Goal: Information Seeking & Learning: Learn about a topic

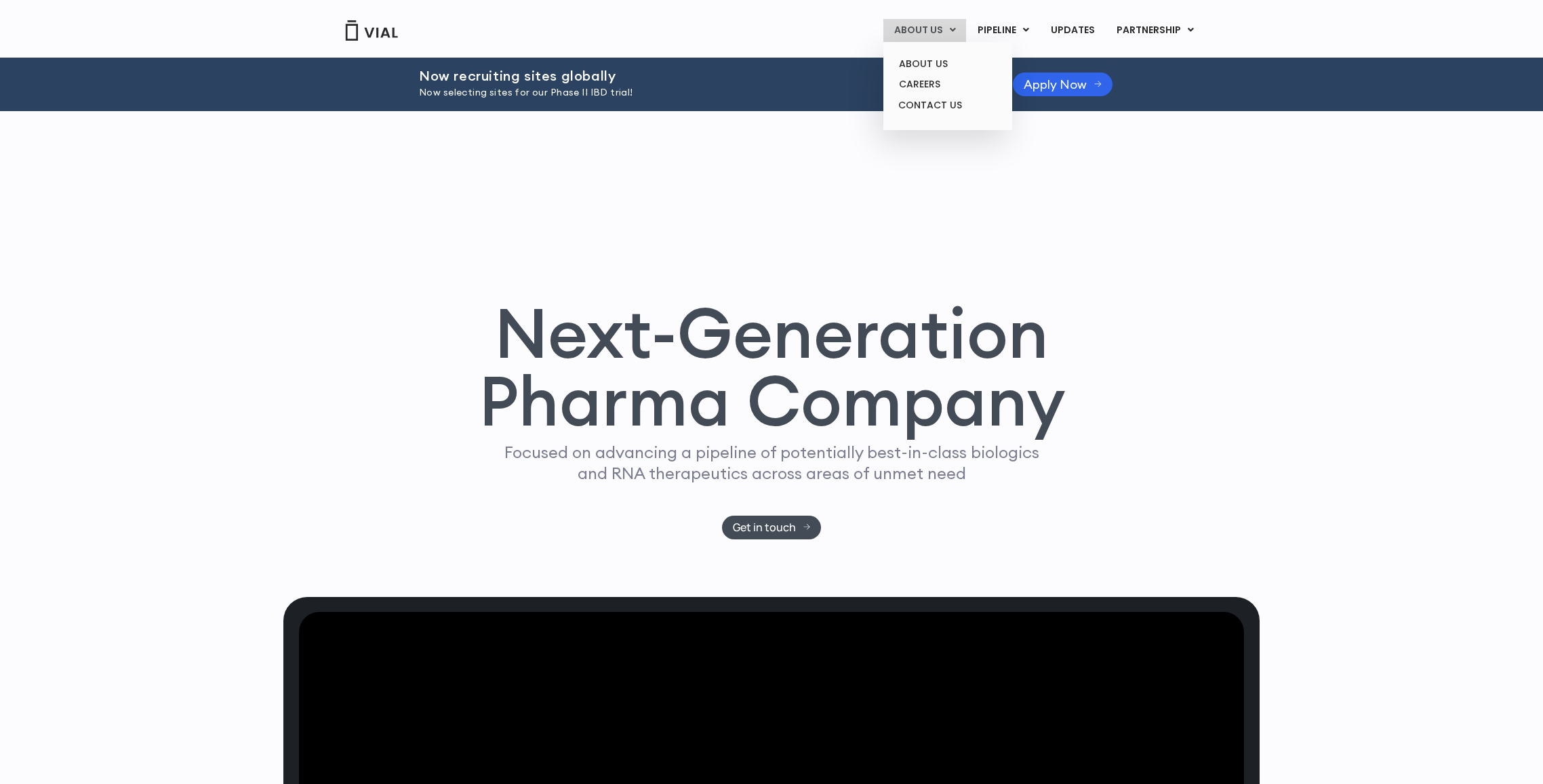
click at [959, 23] on link "ABOUT US" at bounding box center [924, 31] width 82 height 23
click at [938, 19] on link "ABOUT US" at bounding box center [924, 31] width 82 height 23
click at [929, 34] on link "ABOUT US" at bounding box center [924, 31] width 82 height 23
click at [924, 53] on link "ABOUT US" at bounding box center [948, 63] width 119 height 21
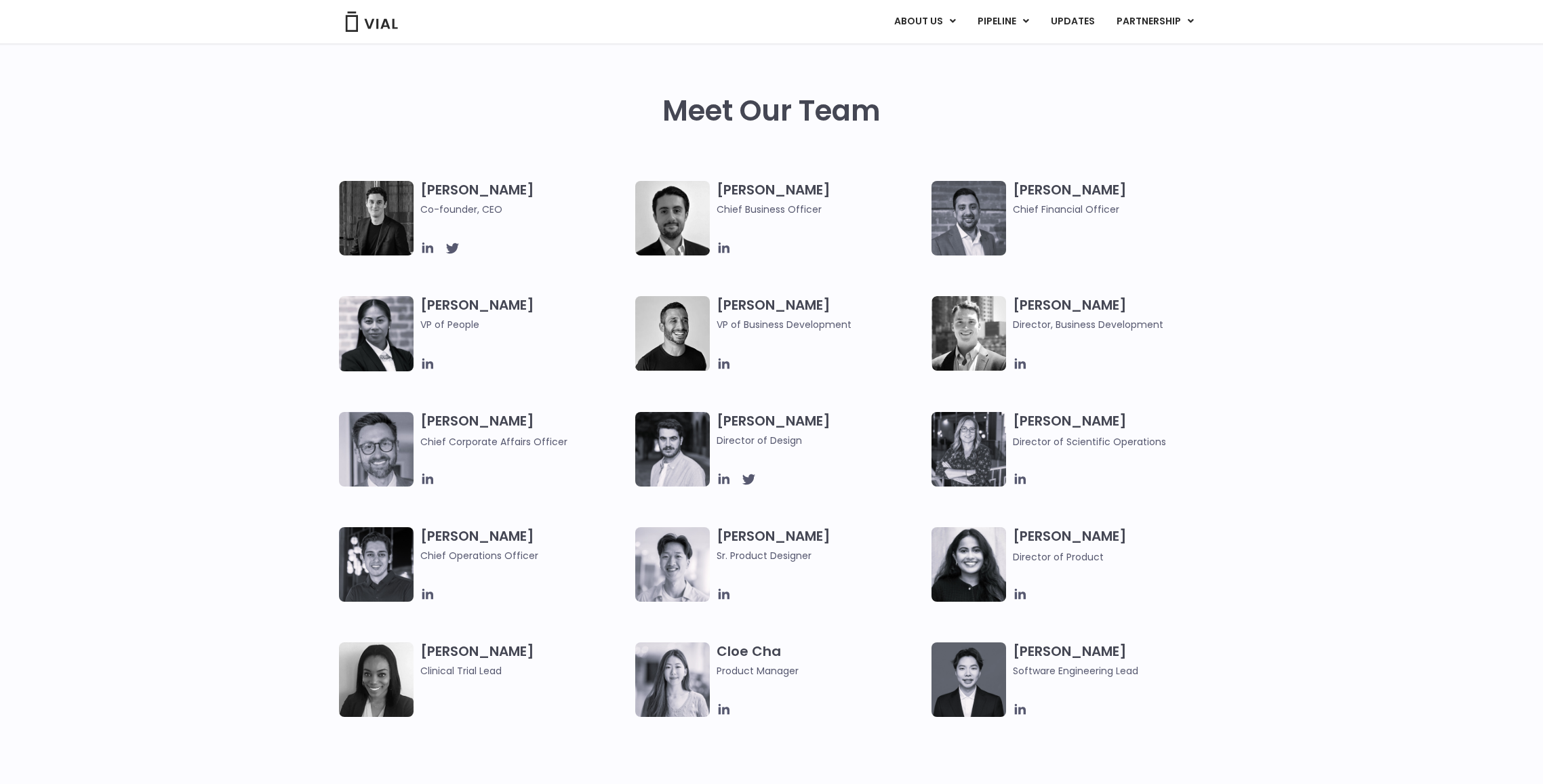
scroll to position [610, 0]
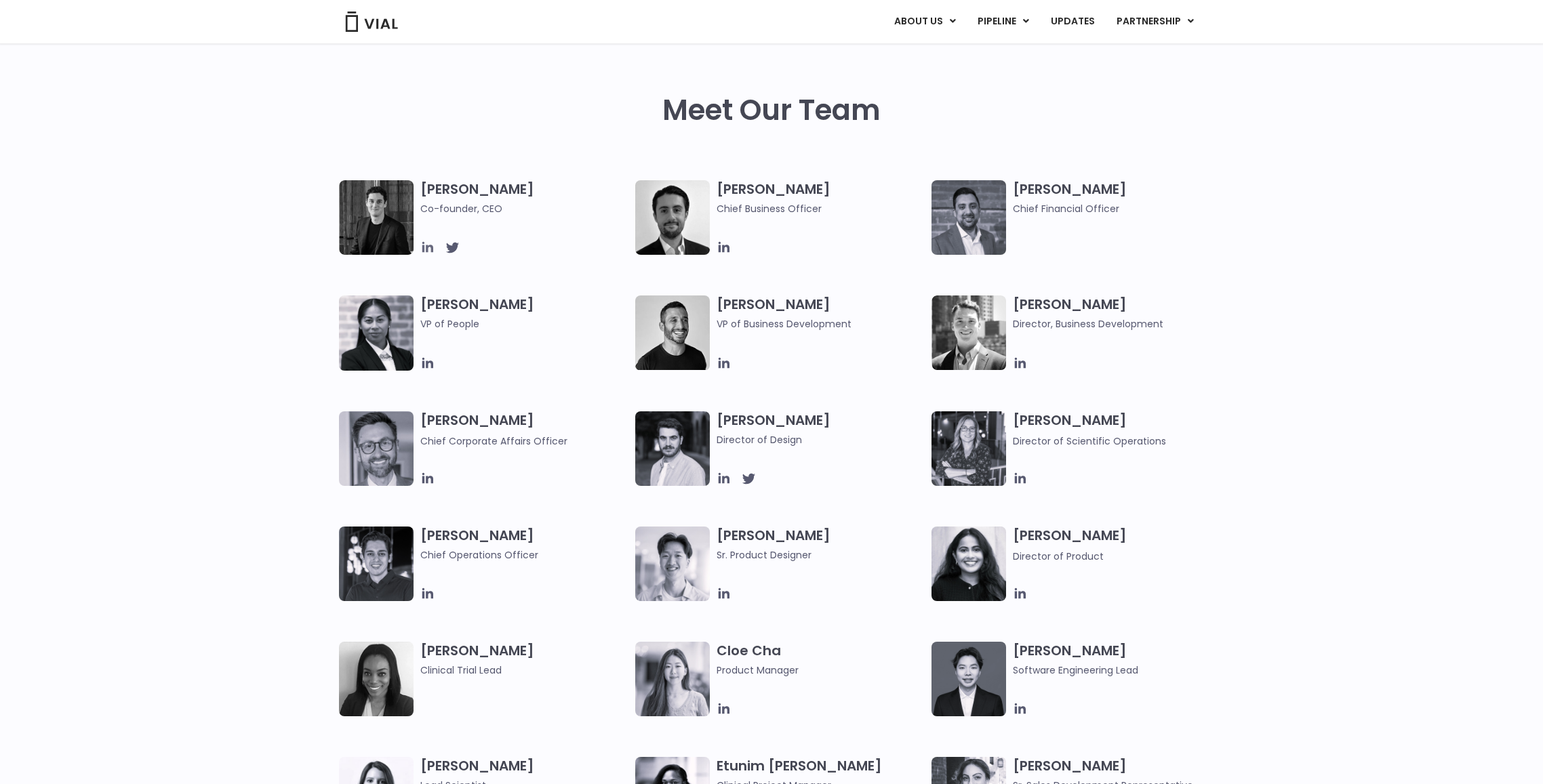
click at [430, 251] on icon at bounding box center [428, 247] width 15 height 15
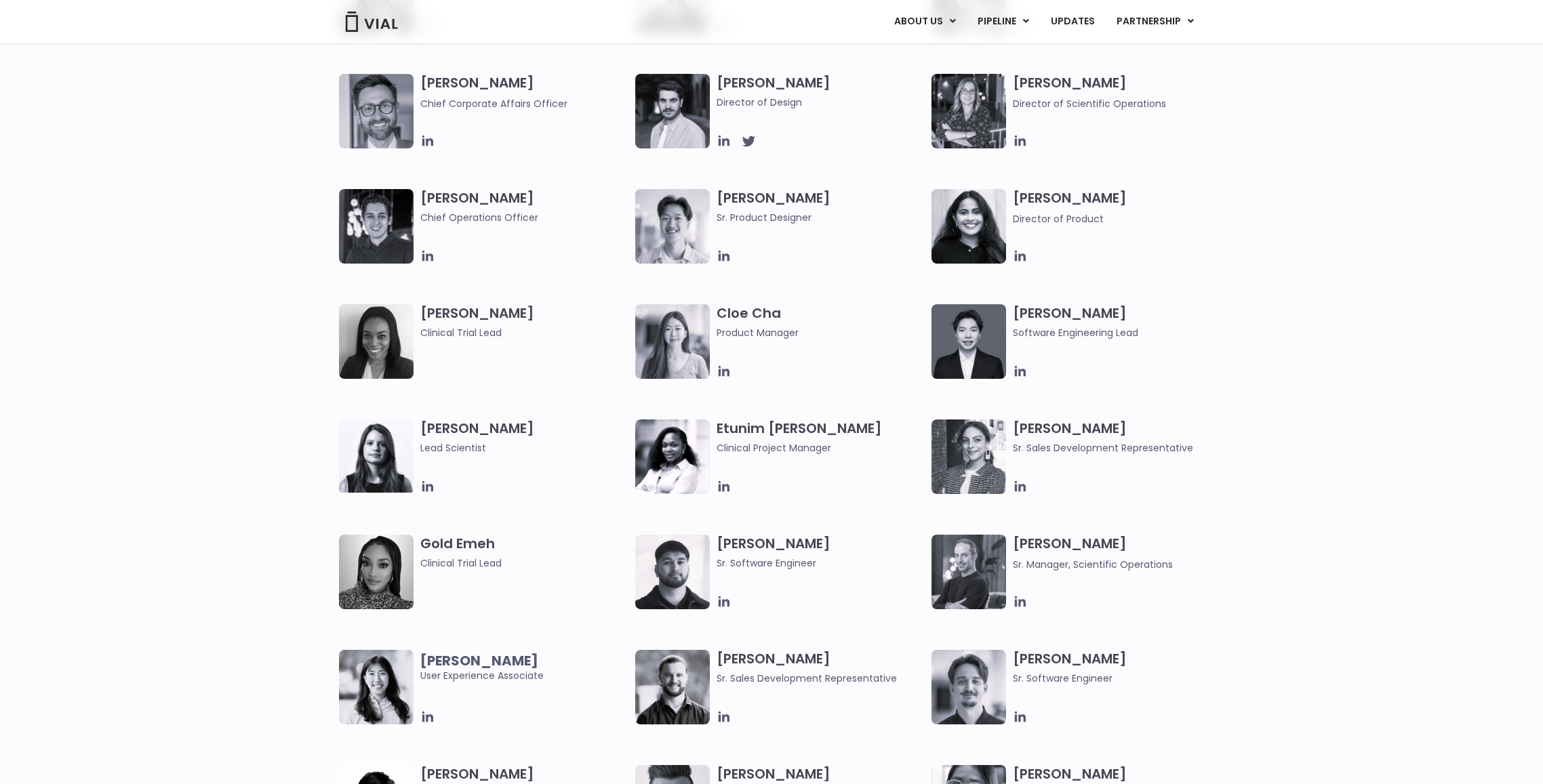
scroll to position [949, 0]
